Goal: Find specific page/section: Find specific page/section

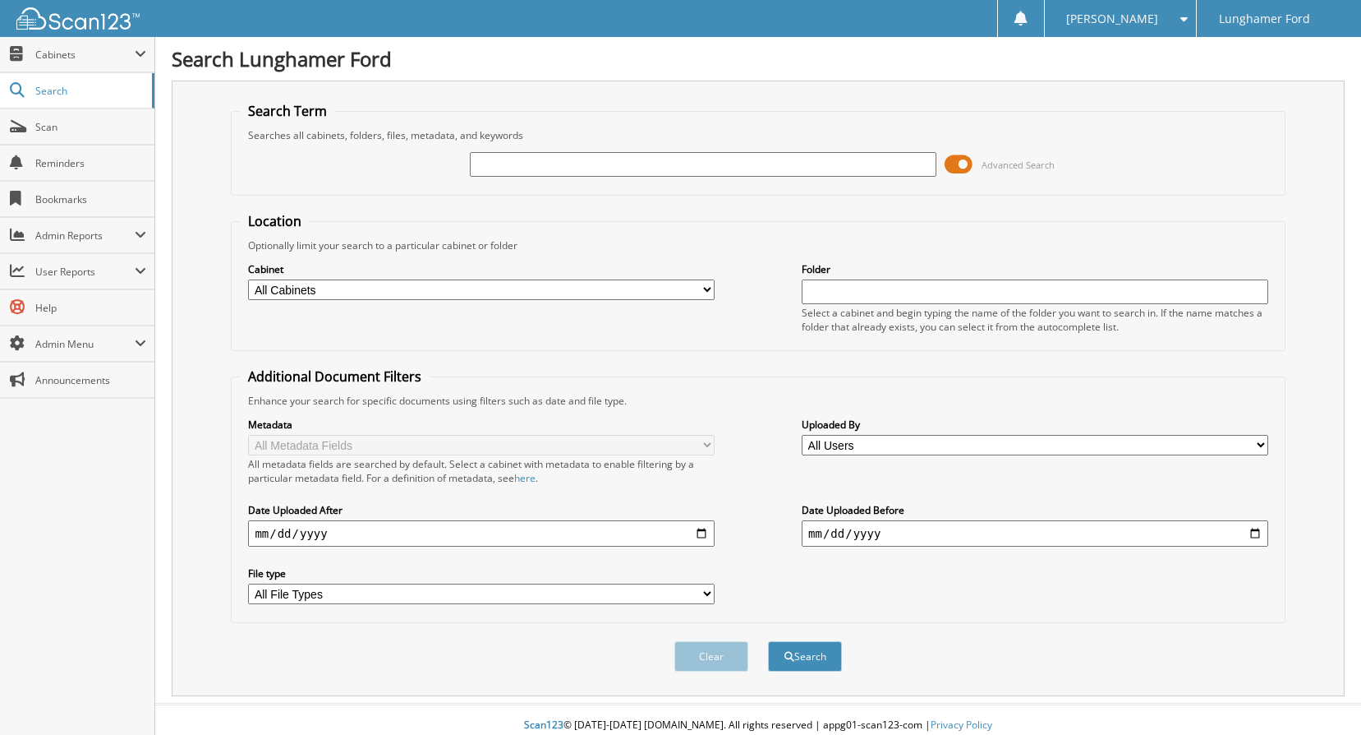
click at [524, 163] on input "text" at bounding box center [703, 164] width 467 height 25
click at [393, 163] on div "Advanced Search" at bounding box center [758, 164] width 1036 height 44
click at [511, 173] on input "text" at bounding box center [703, 164] width 467 height 25
click at [419, 194] on fieldset "Search Term Searches all cabinets, folders, files, metadata, and keywords Advan…" at bounding box center [758, 149] width 1054 height 94
click at [354, 288] on select "All Cabinets ACCOUNTS PAYABLE ACCOUNTS RECEIVABLE ACH BANK REC CAR DEALS - AUTO…" at bounding box center [481, 289] width 467 height 21
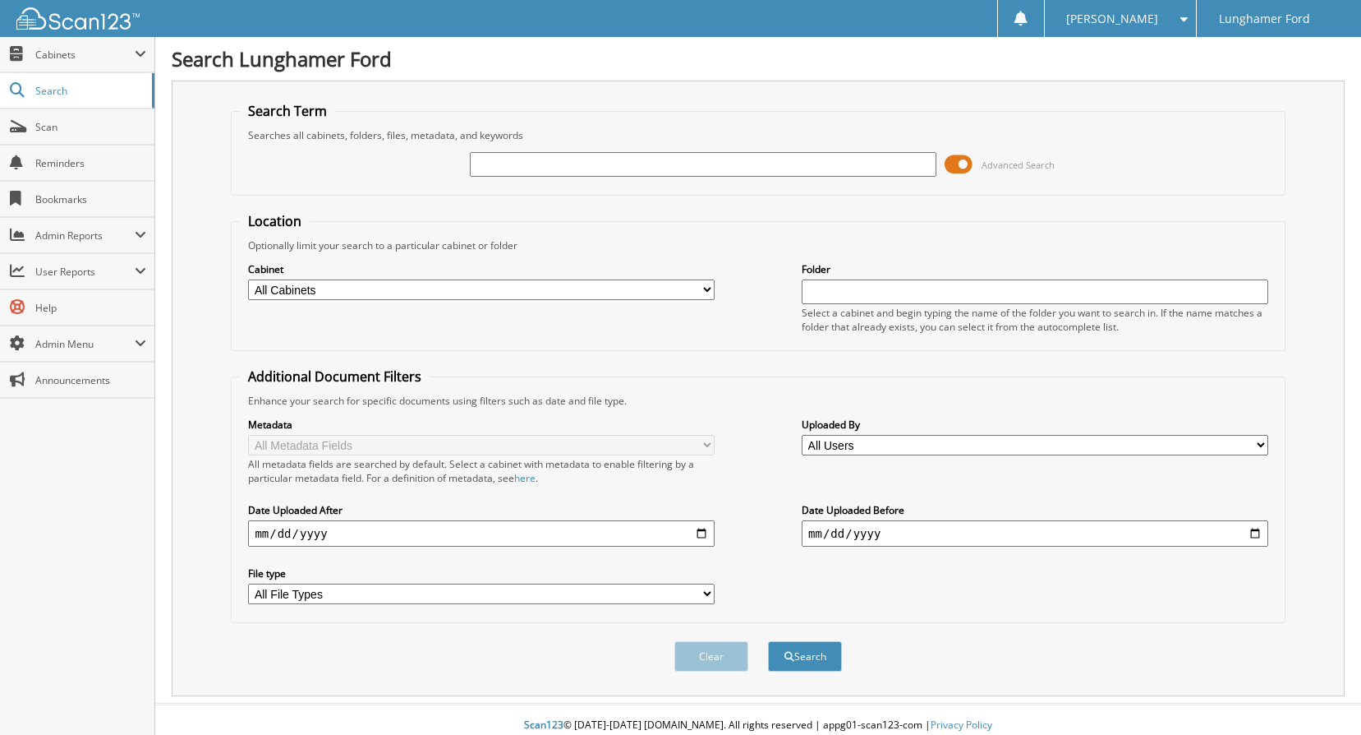
select select "42315"
click at [248, 279] on select "All Cabinets ACCOUNTS PAYABLE ACCOUNTS RECEIVABLE ACH BANK REC CAR DEALS - AUTO…" at bounding box center [481, 289] width 467 height 21
click at [349, 182] on div "Advanced Search" at bounding box center [758, 164] width 1036 height 44
click at [101, 92] on span "Search" at bounding box center [89, 91] width 108 height 14
click at [525, 168] on input "text" at bounding box center [703, 164] width 467 height 25
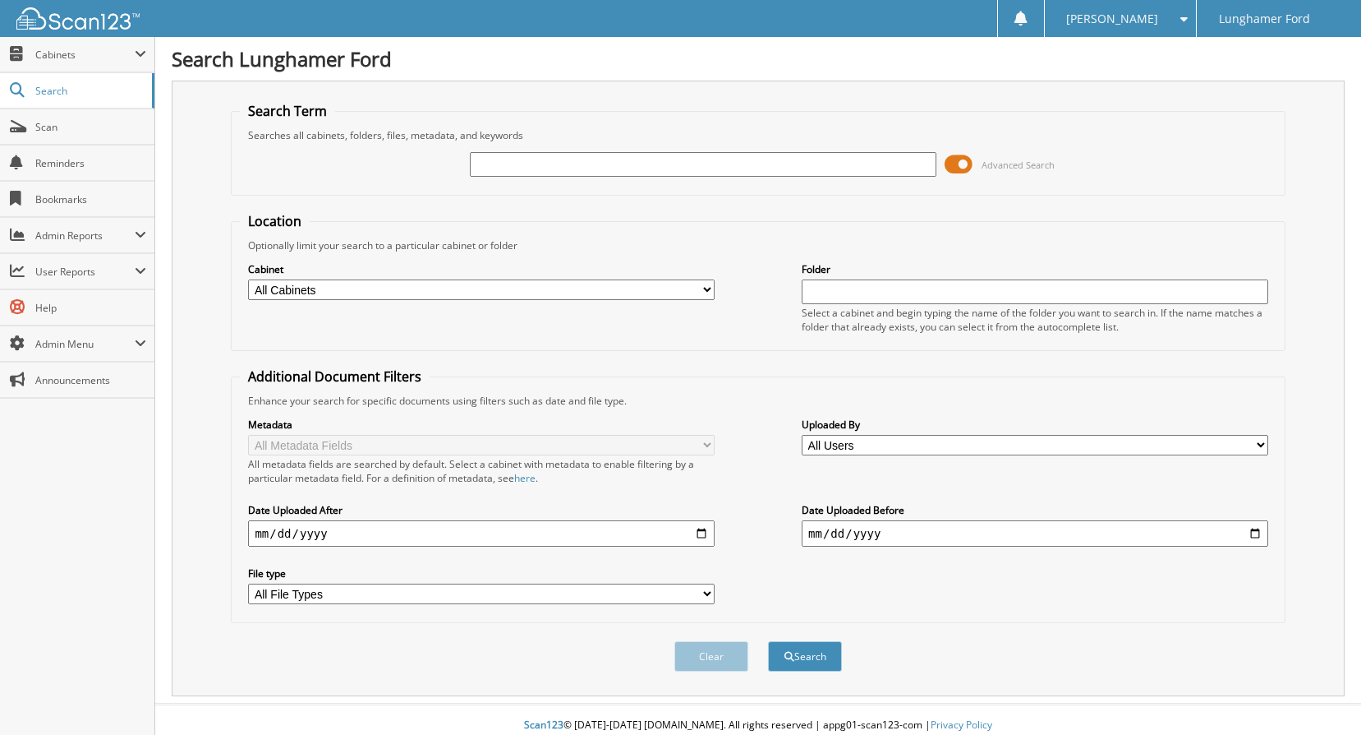
click at [462, 149] on div "Advanced Search" at bounding box center [758, 164] width 1036 height 44
click at [375, 196] on form "Search Term Searches all cabinets, folders, files, metadata, and keywords Advan…" at bounding box center [758, 395] width 1054 height 587
click at [64, 352] on span "Admin Menu" at bounding box center [77, 343] width 154 height 35
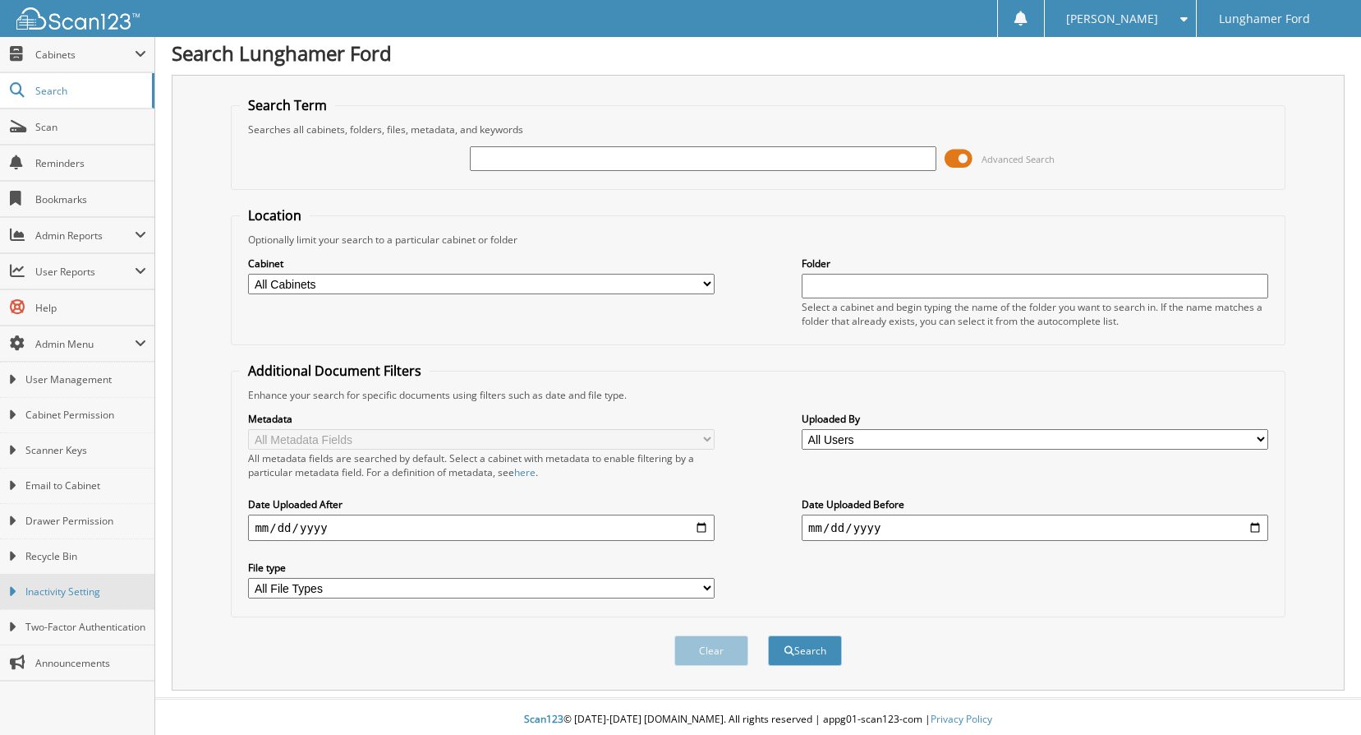
scroll to position [12, 0]
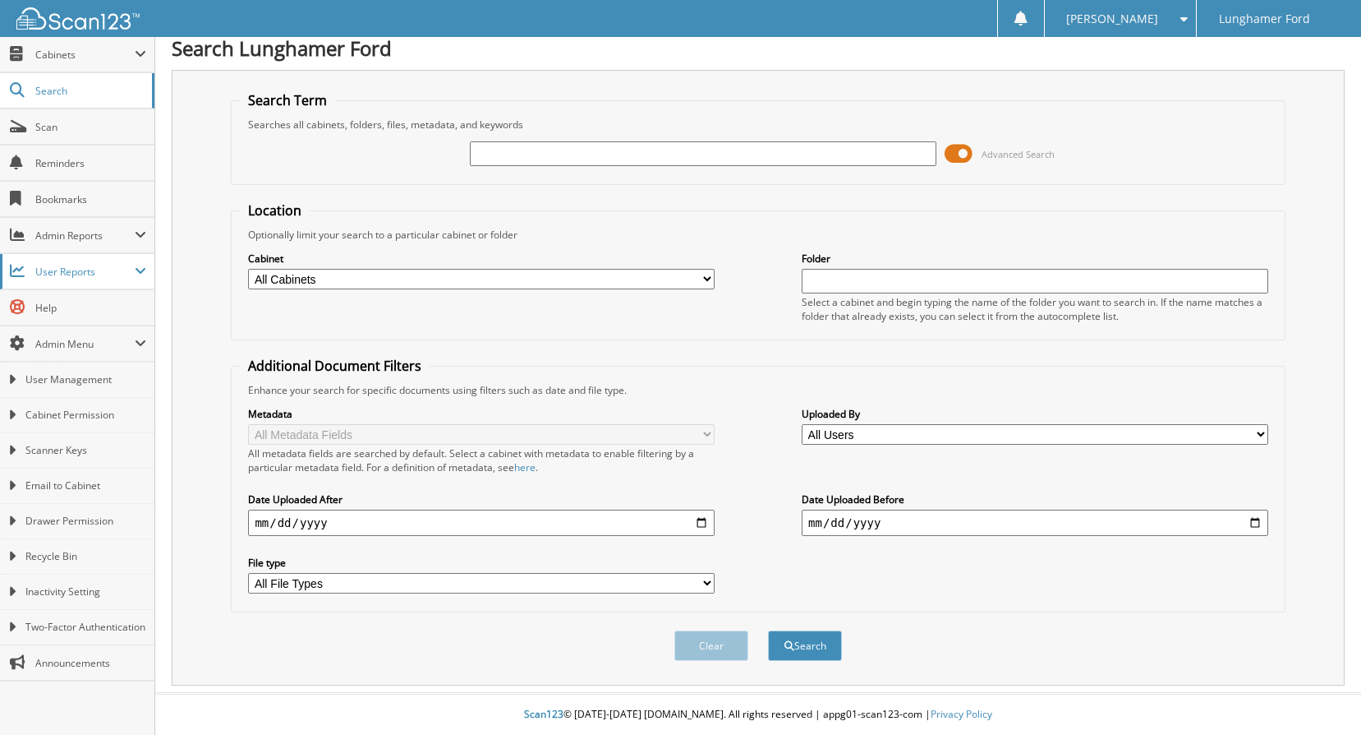
click at [94, 266] on span "User Reports" at bounding box center [84, 272] width 99 height 14
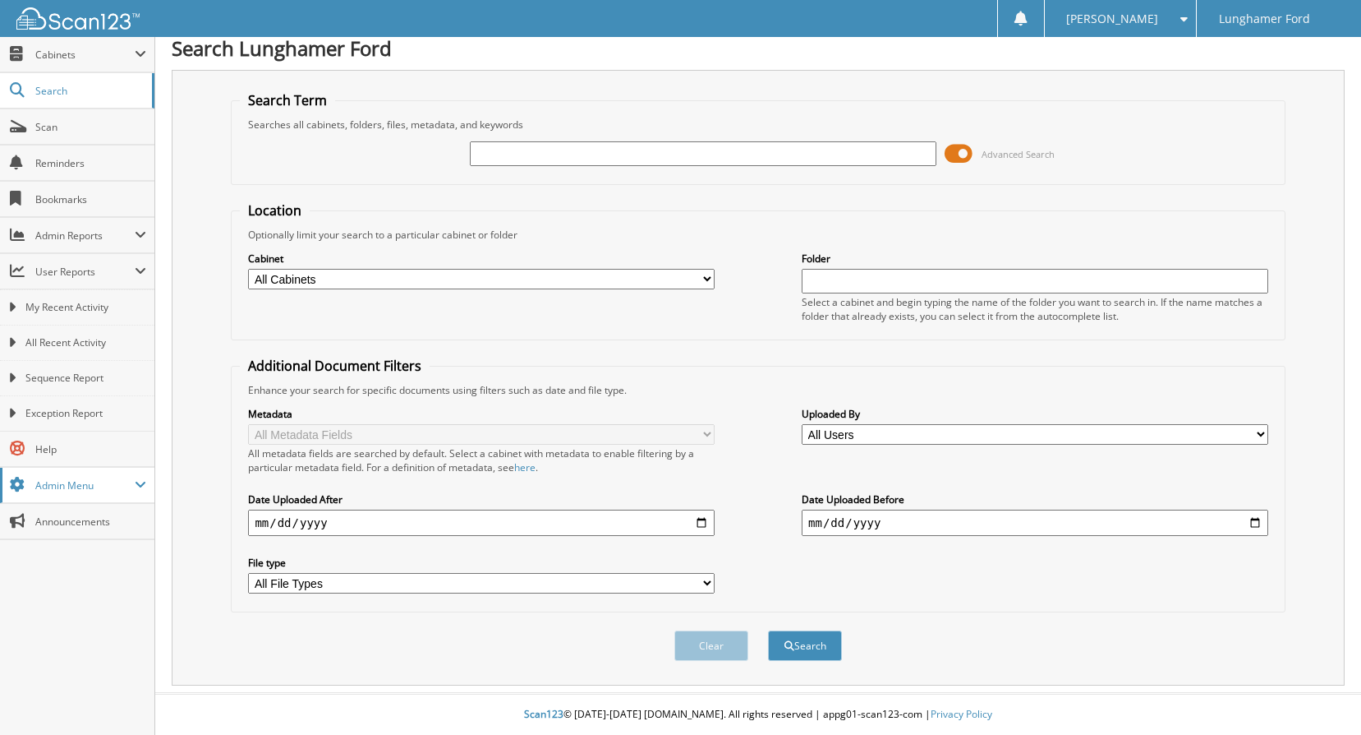
click at [67, 494] on span "Admin Menu" at bounding box center [77, 485] width 154 height 35
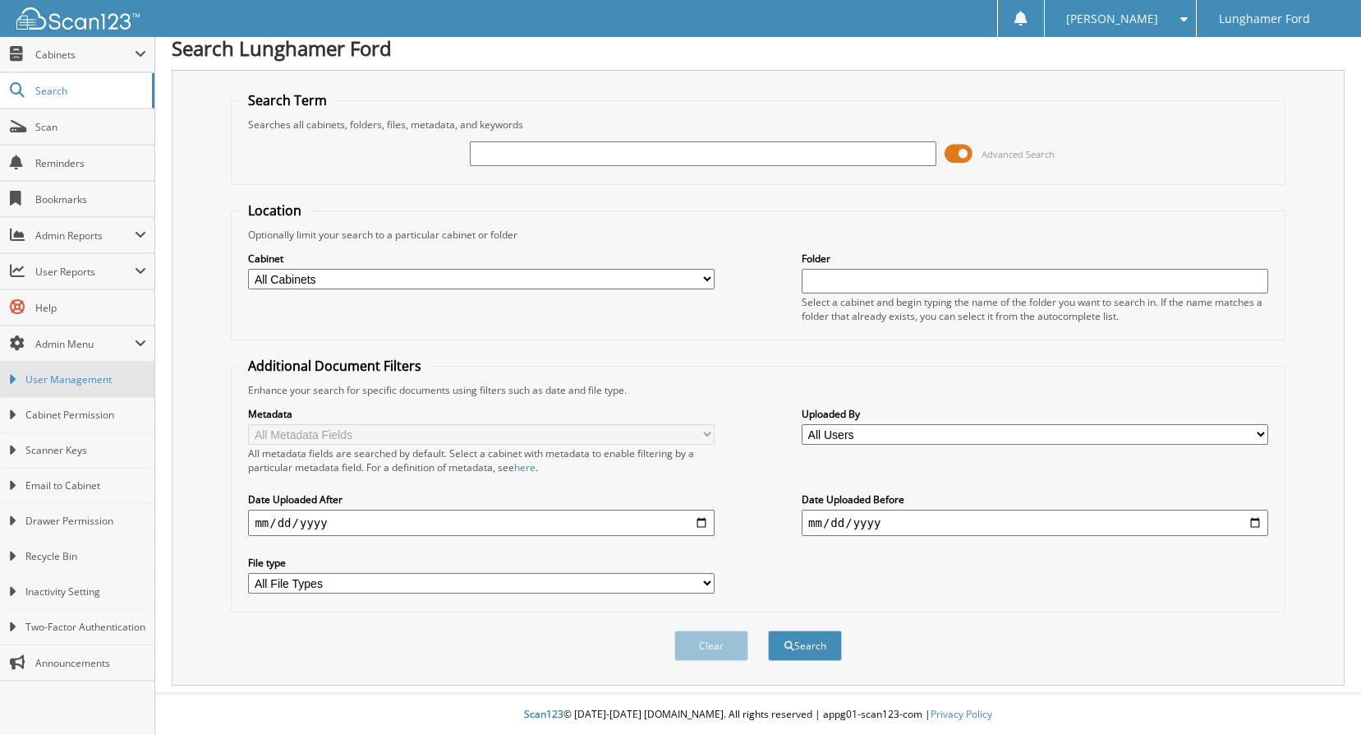
click at [95, 380] on span "User Management" at bounding box center [85, 379] width 121 height 15
